Goal: Transaction & Acquisition: Purchase product/service

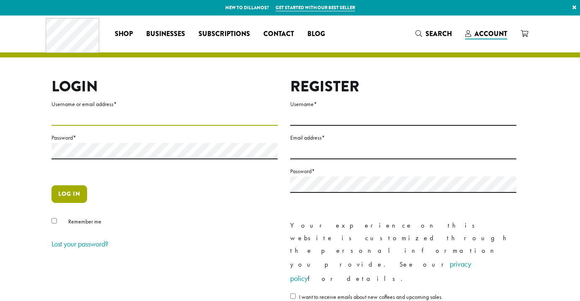
type input "**********"
click at [86, 196] on button "Log in" at bounding box center [70, 194] width 36 height 18
click at [83, 196] on button "Log in" at bounding box center [70, 194] width 36 height 18
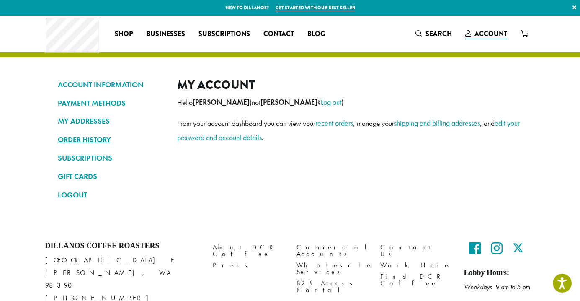
click at [92, 141] on link "ORDER HISTORY" at bounding box center [111, 139] width 107 height 14
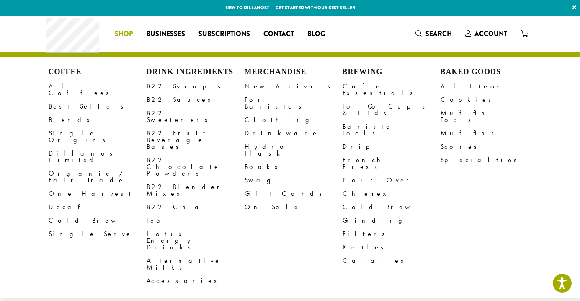
click at [124, 31] on span "Shop" at bounding box center [124, 34] width 18 height 10
click at [71, 87] on link "All Coffees" at bounding box center [98, 90] width 98 height 20
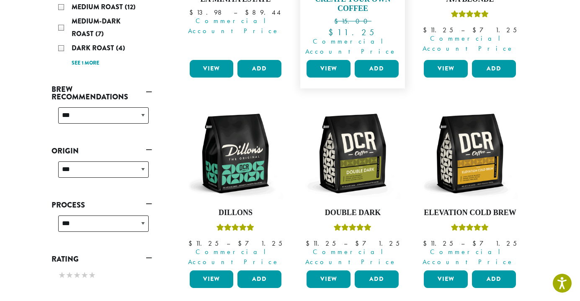
scroll to position [363, 0]
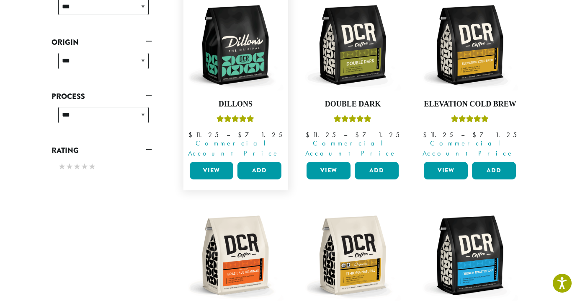
click at [225, 162] on link "View" at bounding box center [212, 171] width 44 height 18
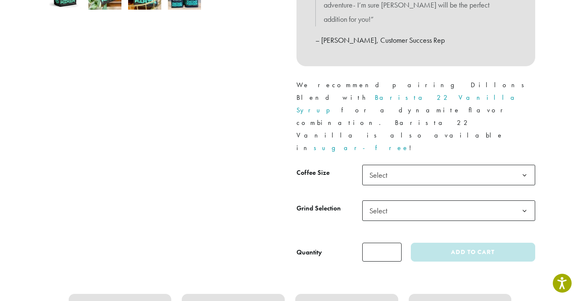
scroll to position [331, 0]
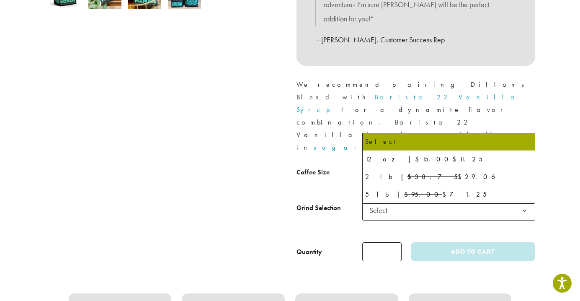
click at [390, 166] on span "Select" at bounding box center [381, 174] width 30 height 16
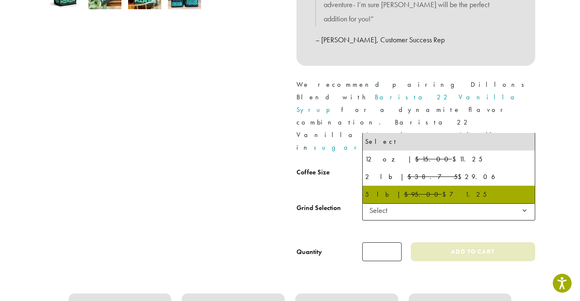
select select "**********"
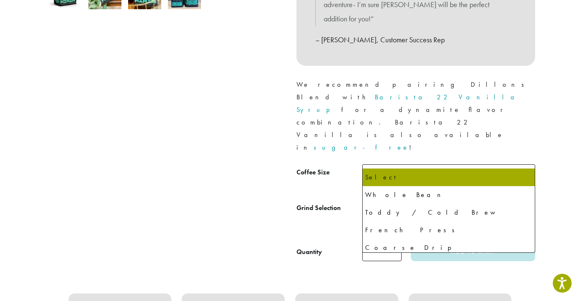
click at [414, 200] on span "Select" at bounding box center [449, 210] width 173 height 21
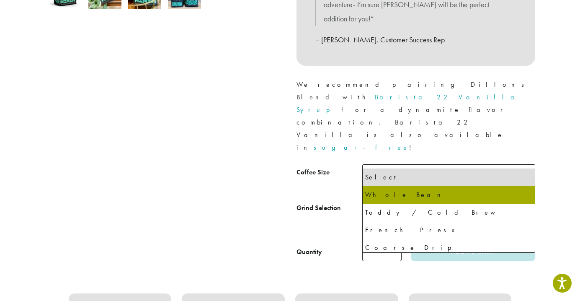
select select "**********"
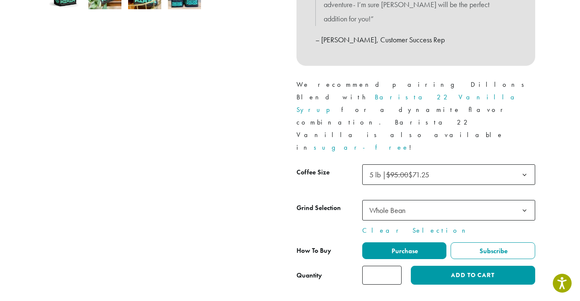
click at [392, 266] on input "*" at bounding box center [382, 275] width 39 height 19
type input "*"
click at [395, 266] on input "*" at bounding box center [382, 275] width 39 height 19
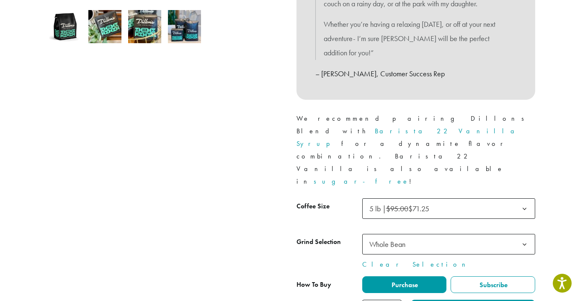
scroll to position [299, 0]
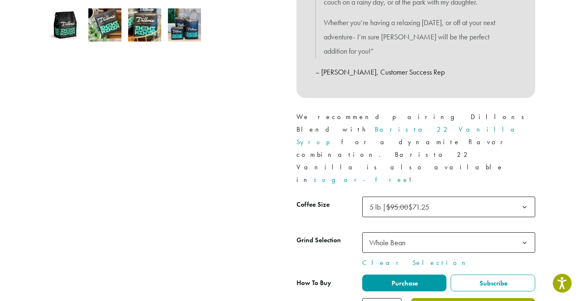
click at [459, 298] on button "Add to cart" at bounding box center [473, 307] width 124 height 19
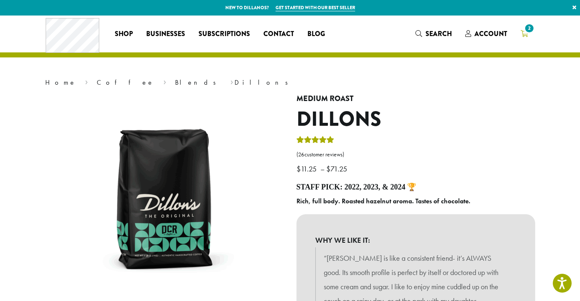
click at [529, 31] on span "2" at bounding box center [529, 28] width 11 height 11
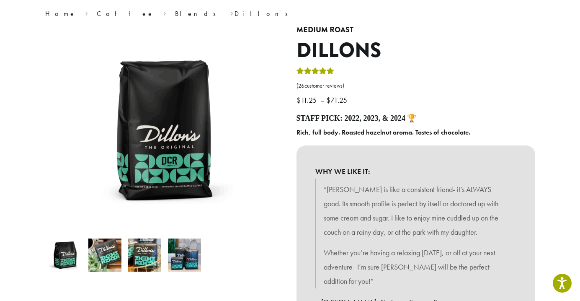
scroll to position [70, 0]
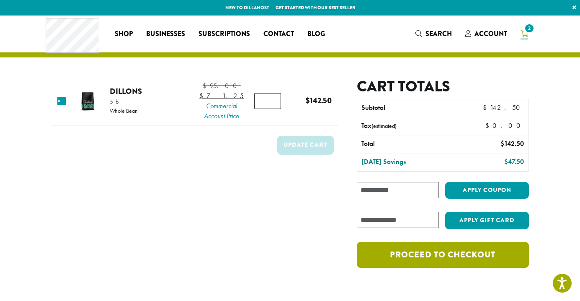
click at [440, 258] on link "Proceed to checkout" at bounding box center [443, 255] width 172 height 26
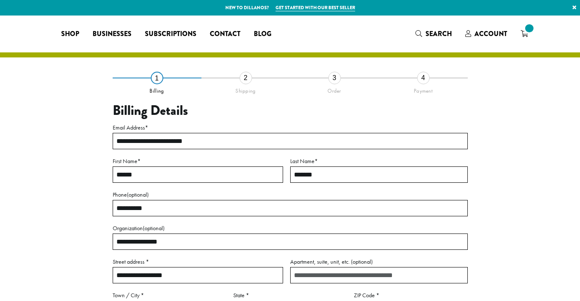
select select "**"
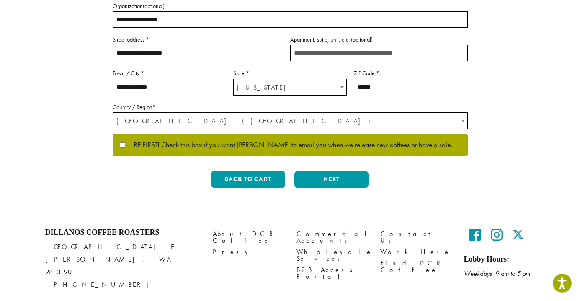
scroll to position [223, 0]
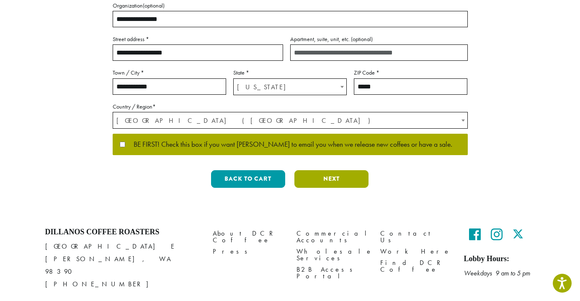
click at [328, 184] on button "Next" at bounding box center [332, 179] width 74 height 18
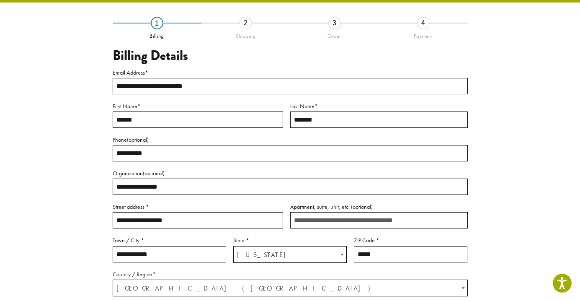
scroll to position [48, 0]
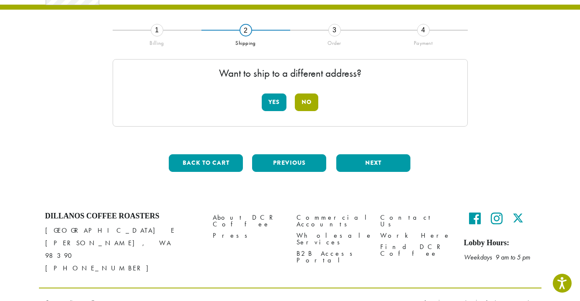
click at [310, 104] on button "No" at bounding box center [306, 102] width 23 height 18
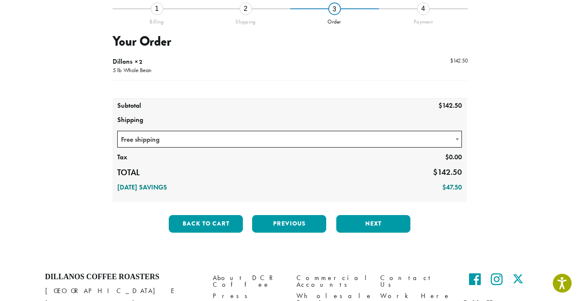
scroll to position [71, 0]
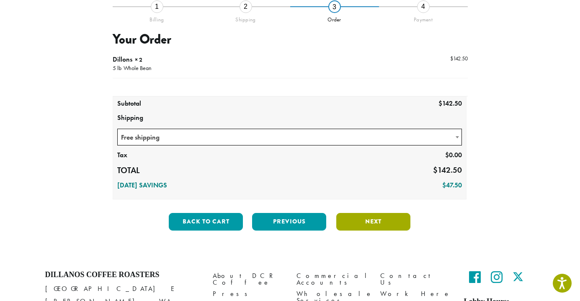
click at [368, 226] on button "Next" at bounding box center [374, 222] width 74 height 18
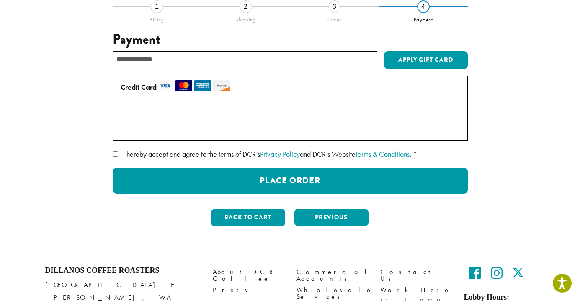
click at [125, 132] on label "Use a new card" at bounding box center [289, 128] width 336 height 13
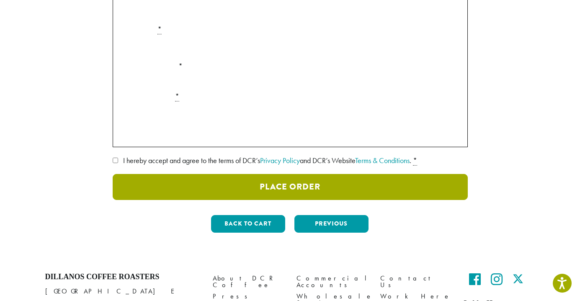
scroll to position [187, 0]
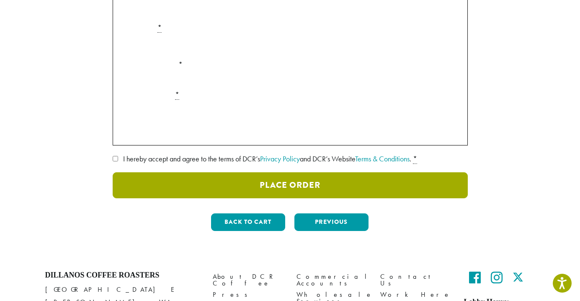
click at [288, 192] on button "Place Order" at bounding box center [290, 185] width 355 height 26
